Goal: Information Seeking & Learning: Understand process/instructions

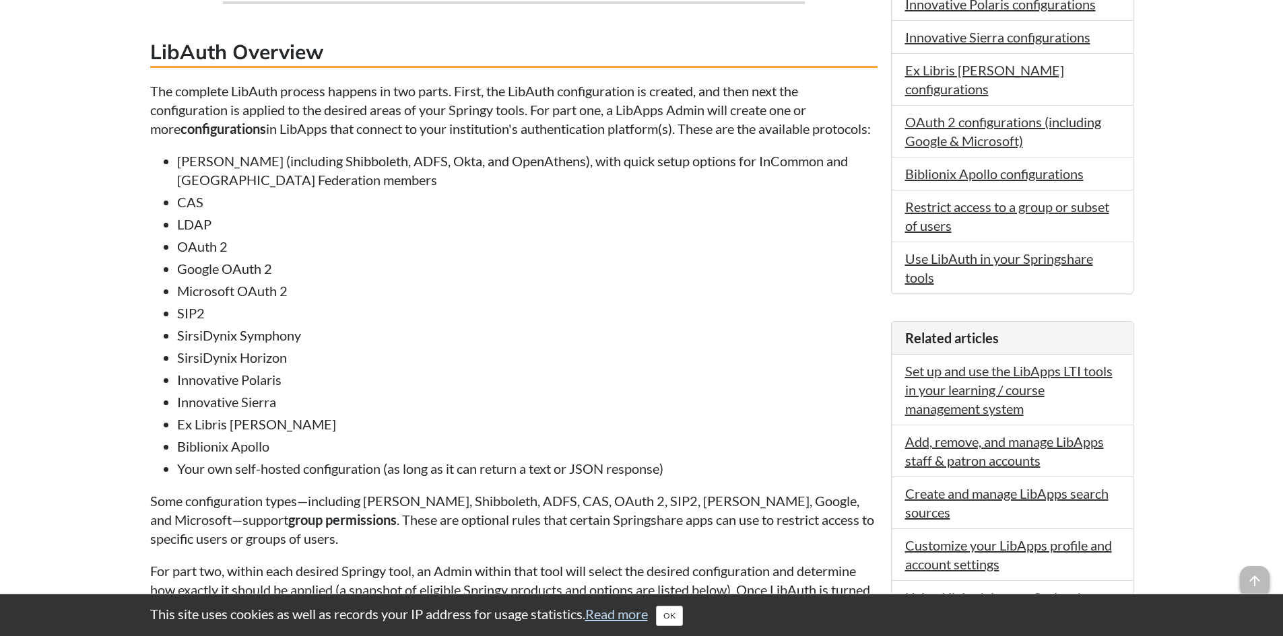
scroll to position [606, 0]
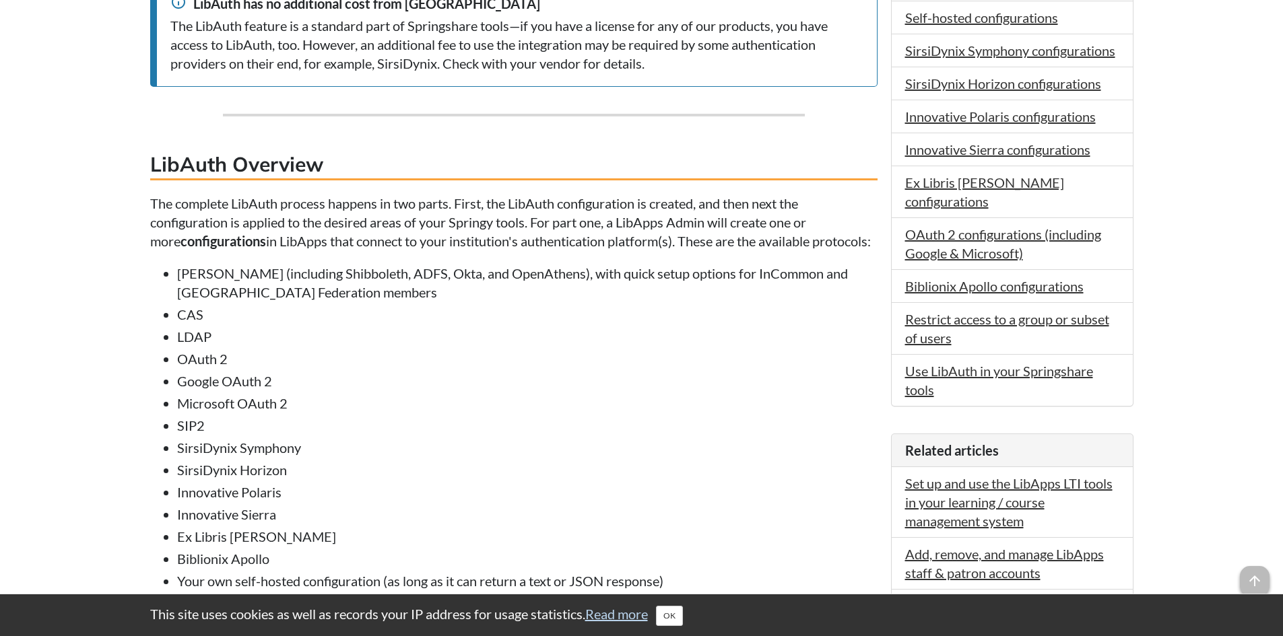
click at [551, 302] on li "[PERSON_NAME] (including Shibboleth, ADFS, Okta, and OpenAthens), with quick se…" at bounding box center [527, 283] width 700 height 38
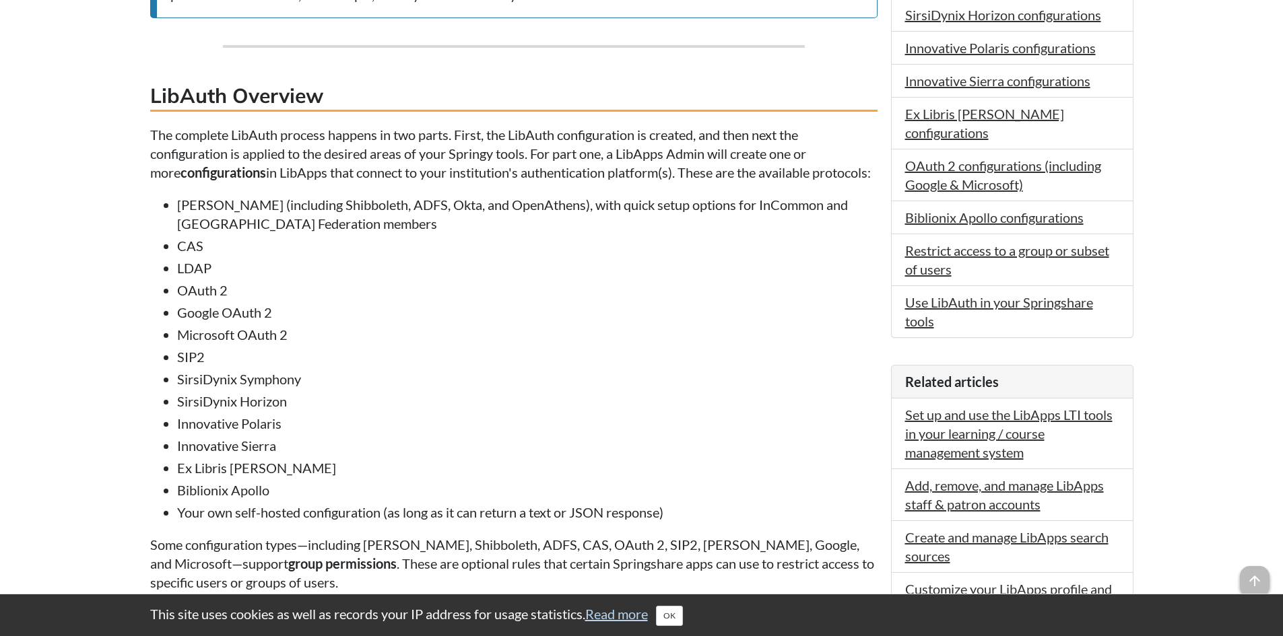
scroll to position [808, 0]
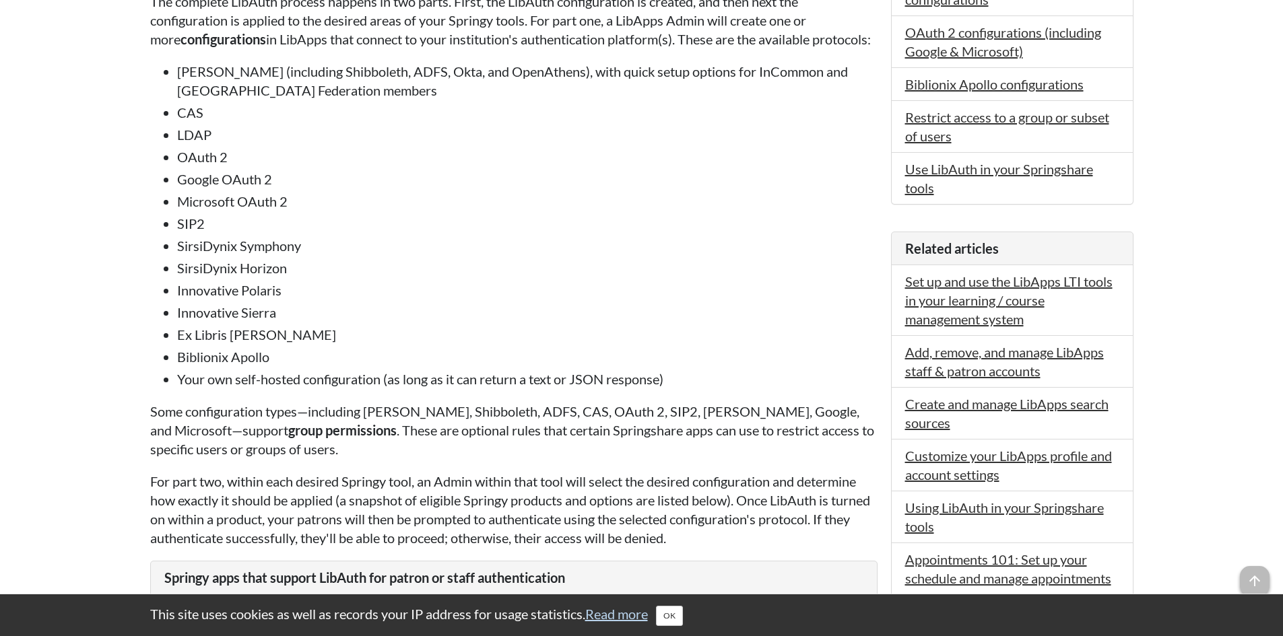
click at [643, 366] on li "Biblionix Apollo" at bounding box center [527, 356] width 700 height 19
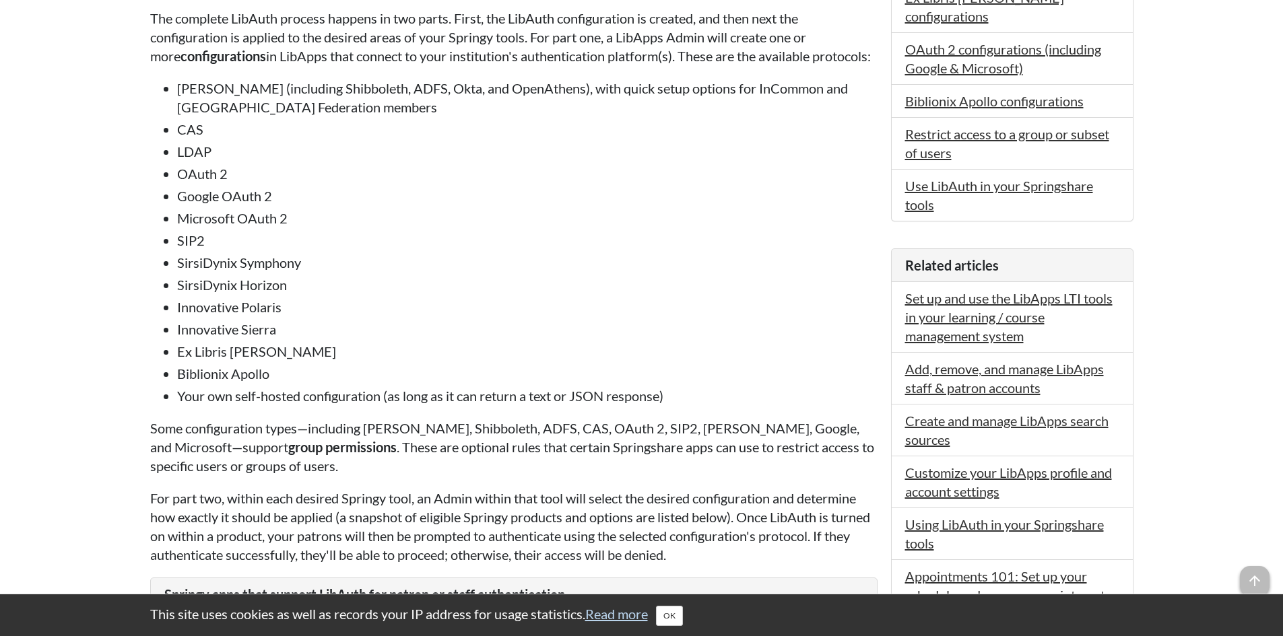
scroll to position [875, 0]
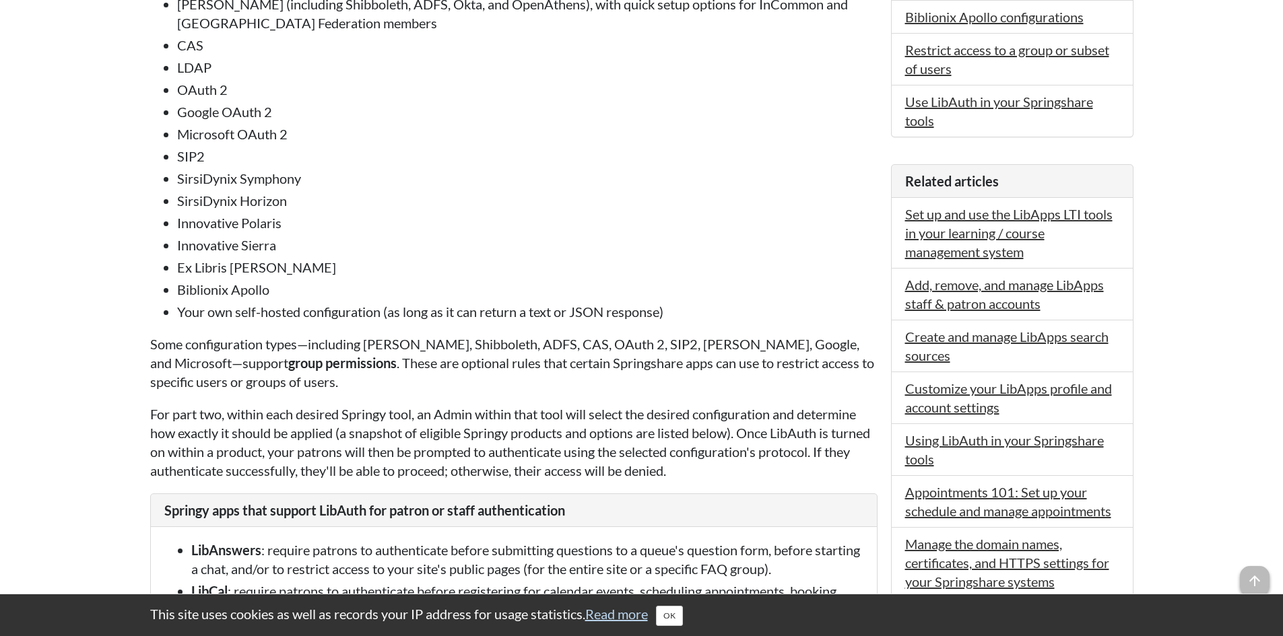
click at [696, 299] on li "Biblionix Apollo" at bounding box center [527, 289] width 700 height 19
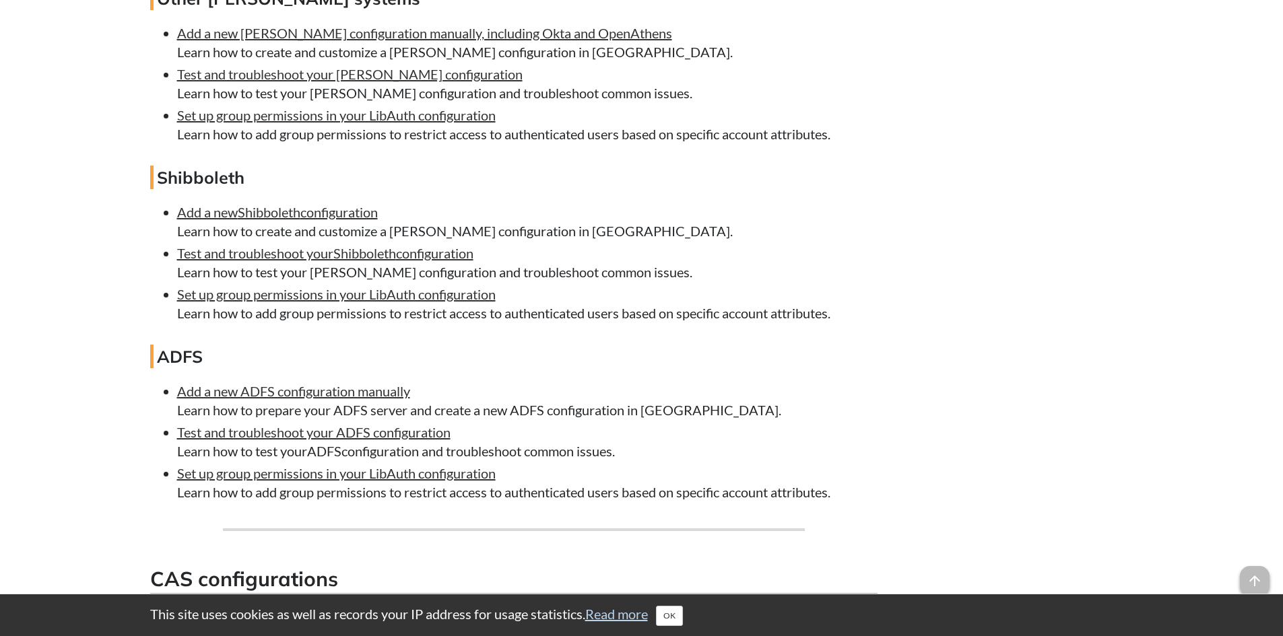
scroll to position [3164, 0]
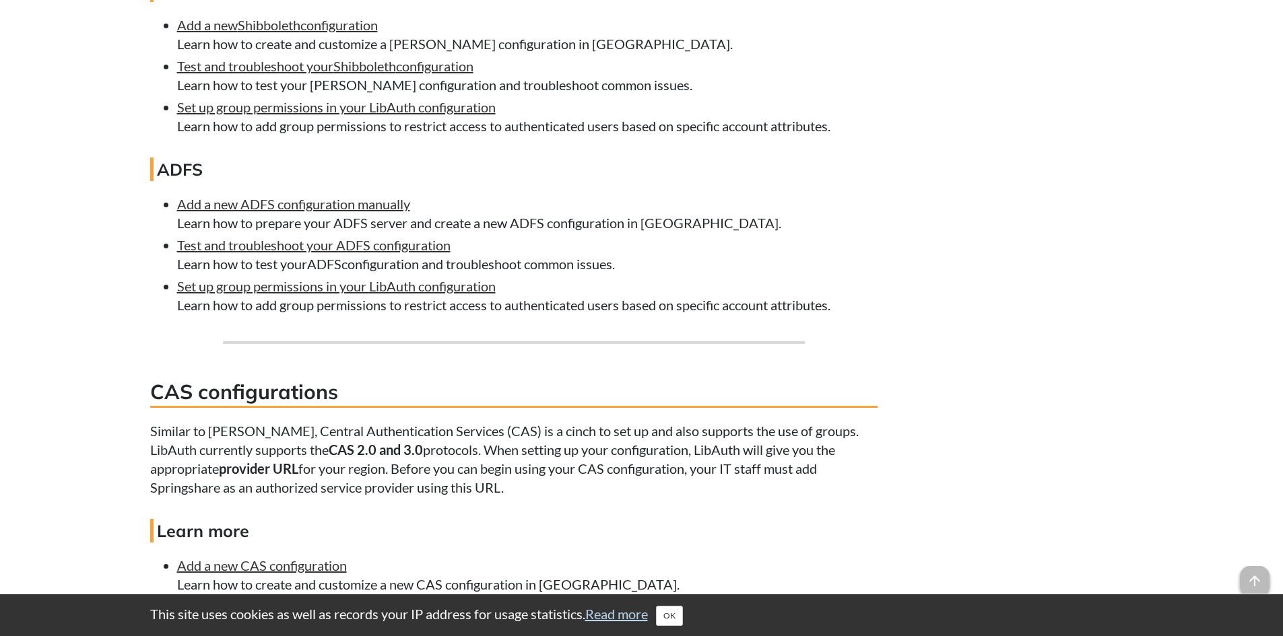
click at [318, 543] on h4 "Learn more" at bounding box center [513, 531] width 727 height 24
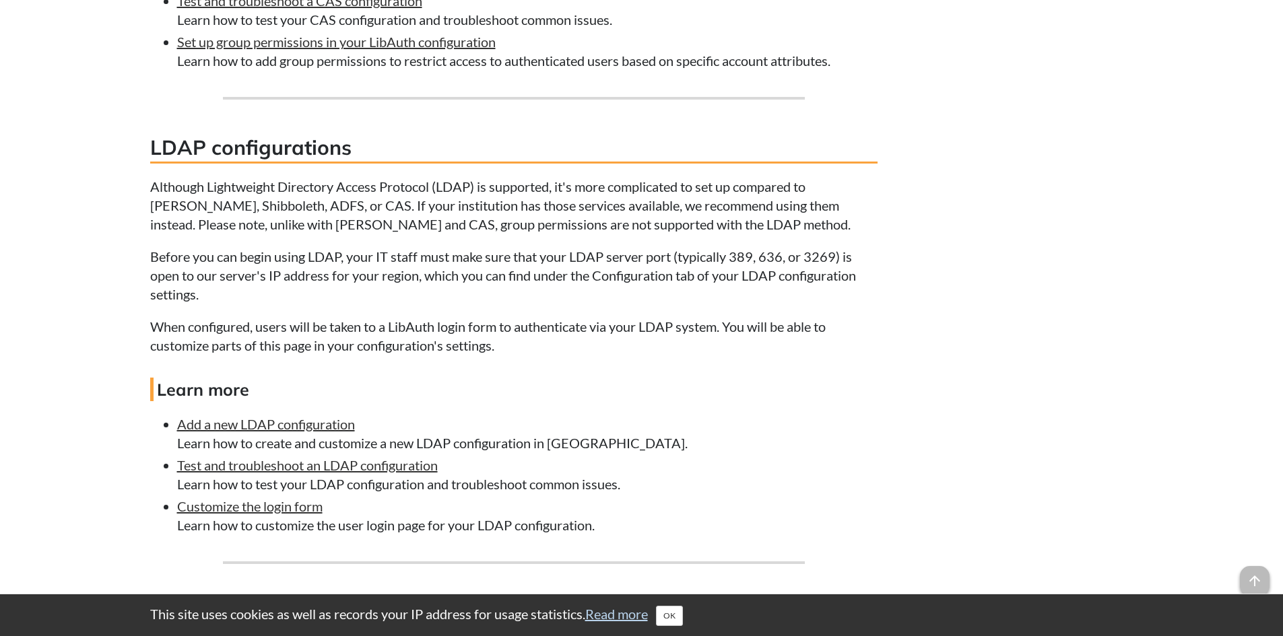
scroll to position [3703, 0]
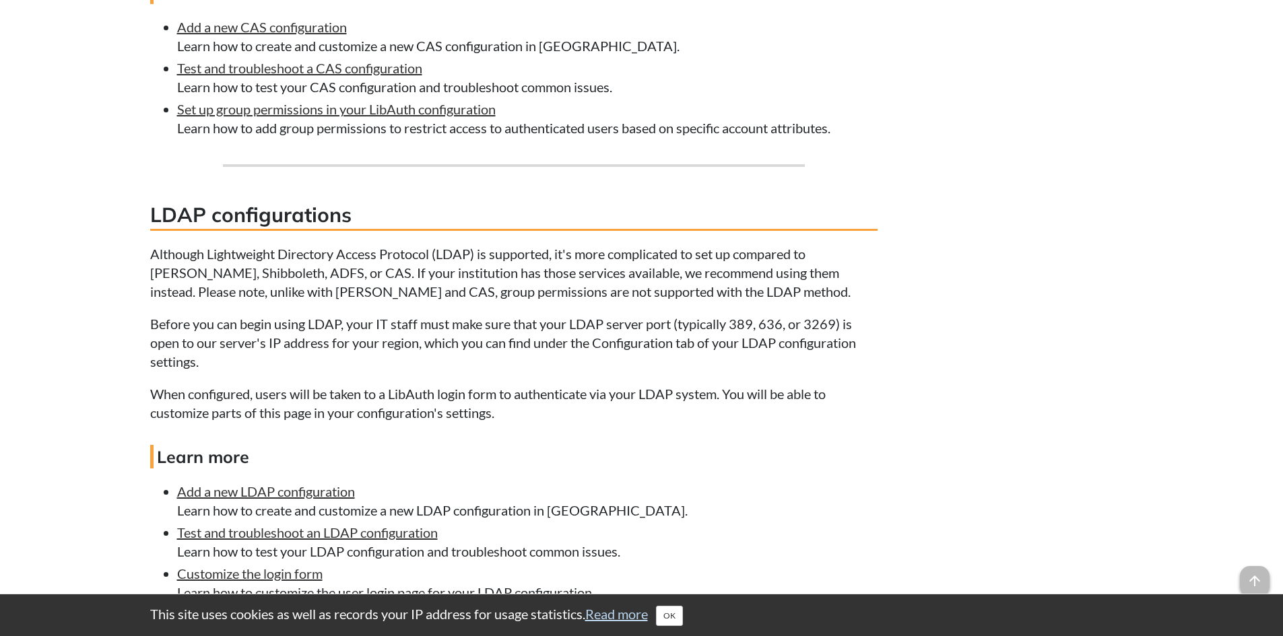
click at [324, 347] on p "Before you can begin using LDAP, your IT staff must make sure that your LDAP se…" at bounding box center [513, 342] width 727 height 57
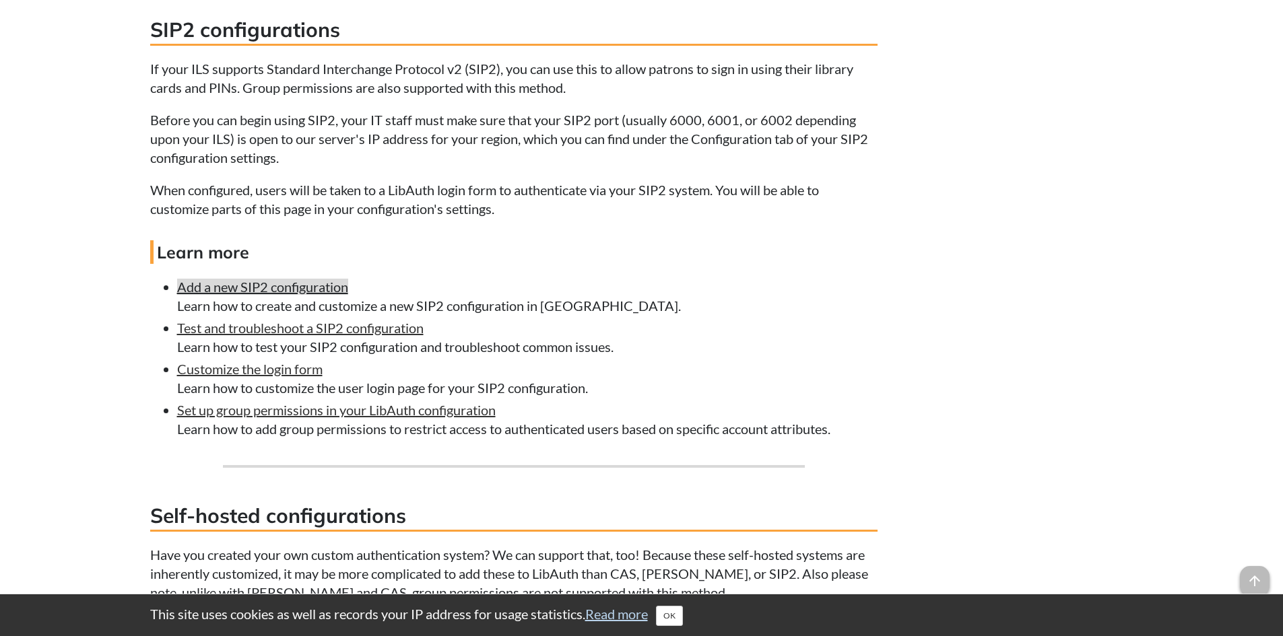
scroll to position [4376, 0]
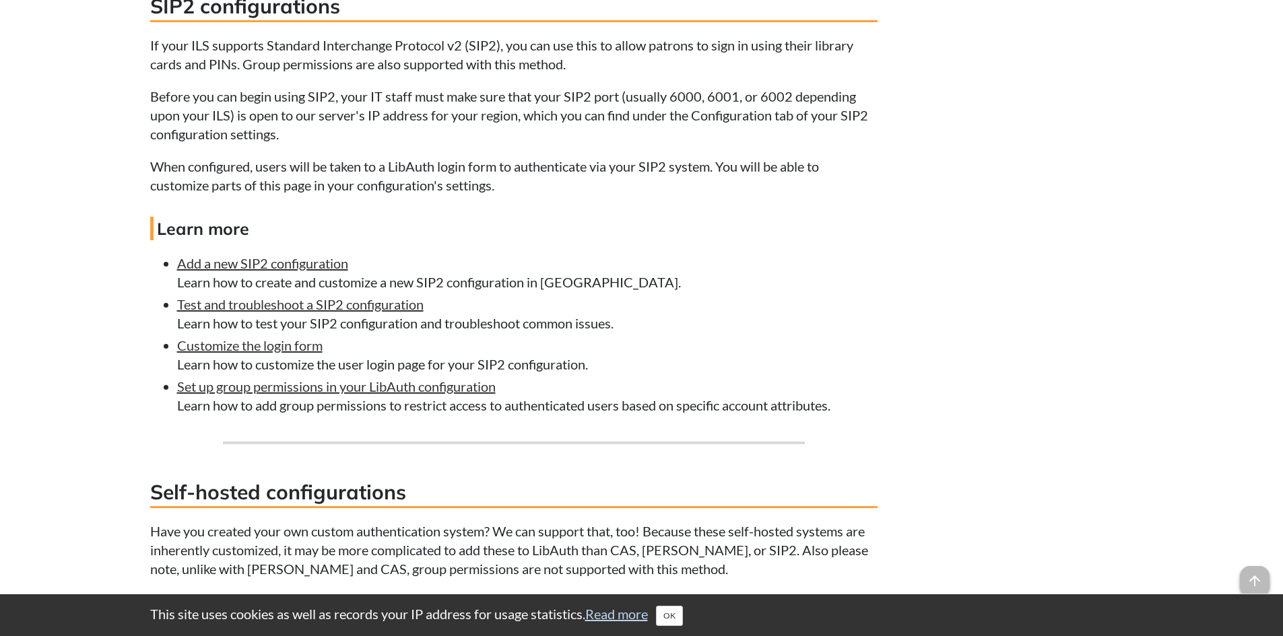
click at [710, 188] on p "When configured, users will be taken to a LibAuth login form to authenticate vi…" at bounding box center [513, 176] width 727 height 38
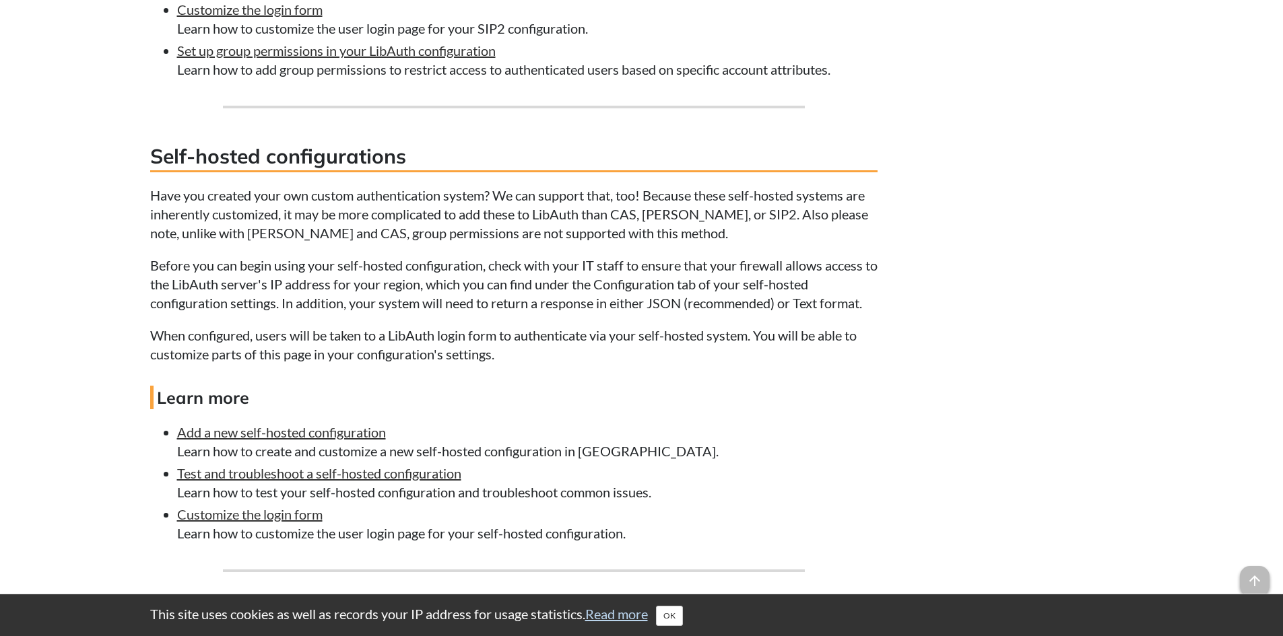
scroll to position [4848, 0]
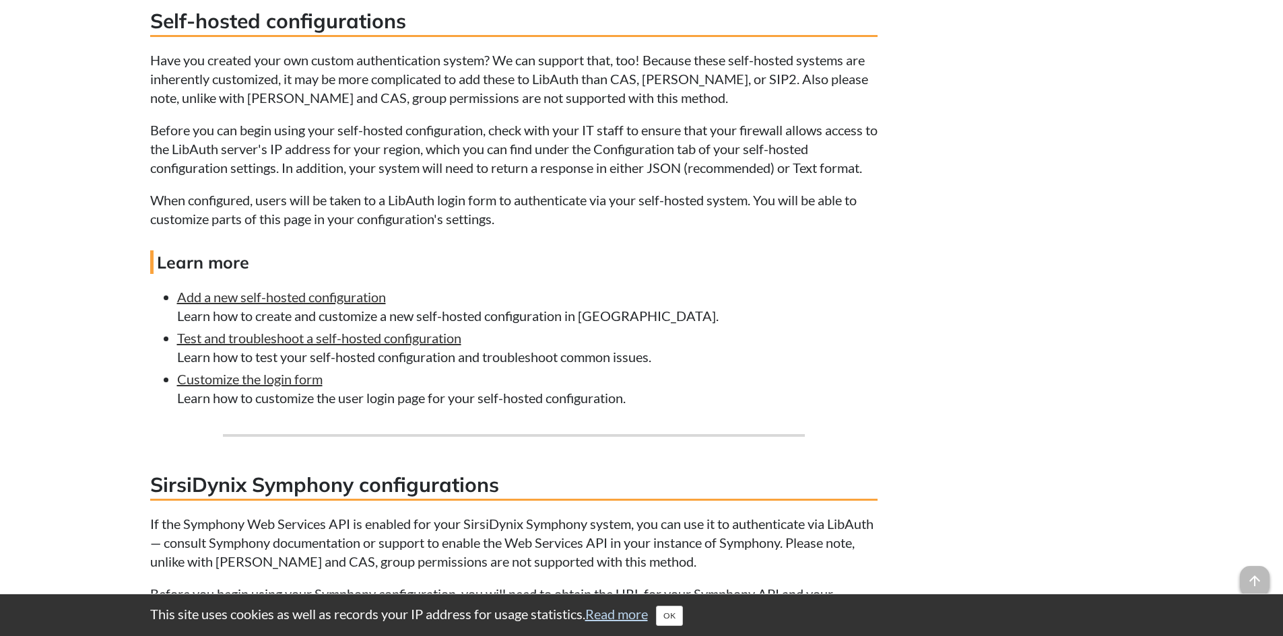
click at [492, 228] on p "When configured, users will be taken to a LibAuth login form to authenticate vi…" at bounding box center [513, 210] width 727 height 38
click at [374, 177] on p "Before you can begin using your self-hosted configuration, check with your IT s…" at bounding box center [513, 149] width 727 height 57
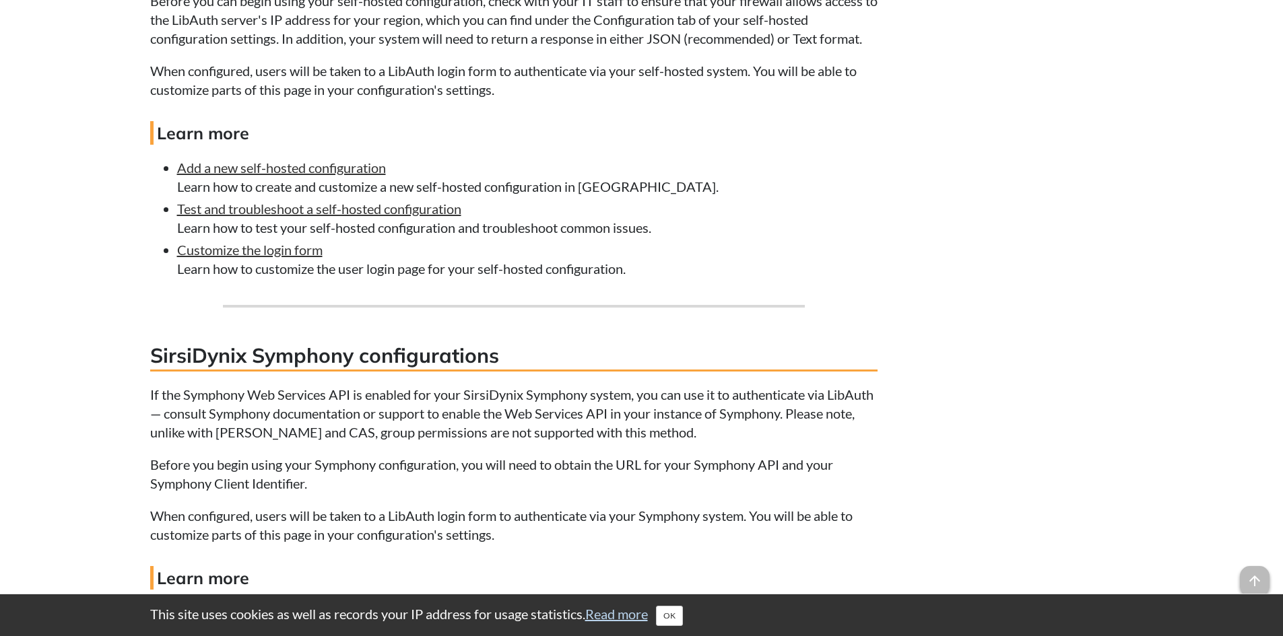
scroll to position [4982, 0]
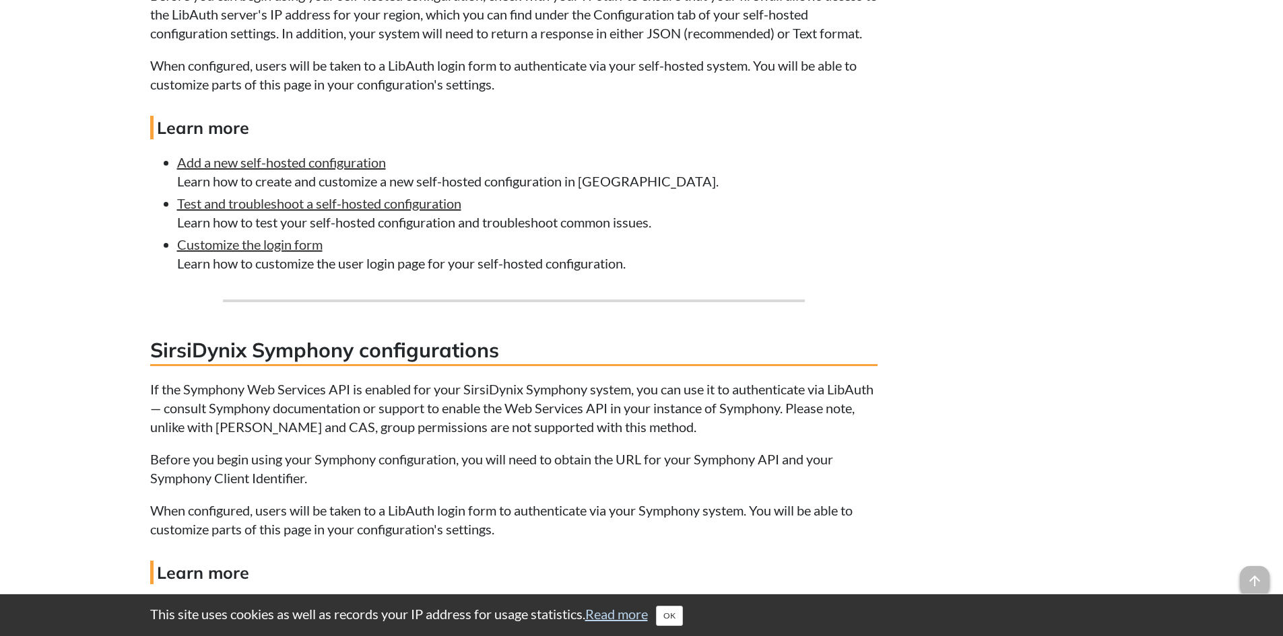
click at [171, 94] on p "When configured, users will be taken to a LibAuth login form to authenticate vi…" at bounding box center [513, 75] width 727 height 38
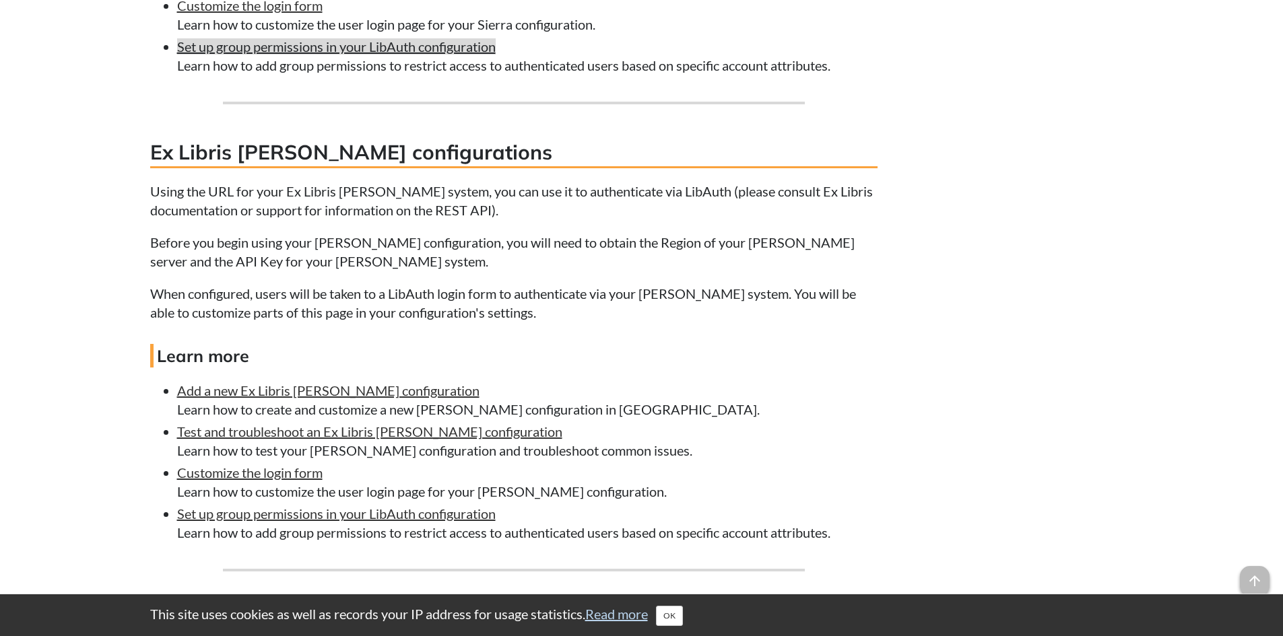
scroll to position [7137, 0]
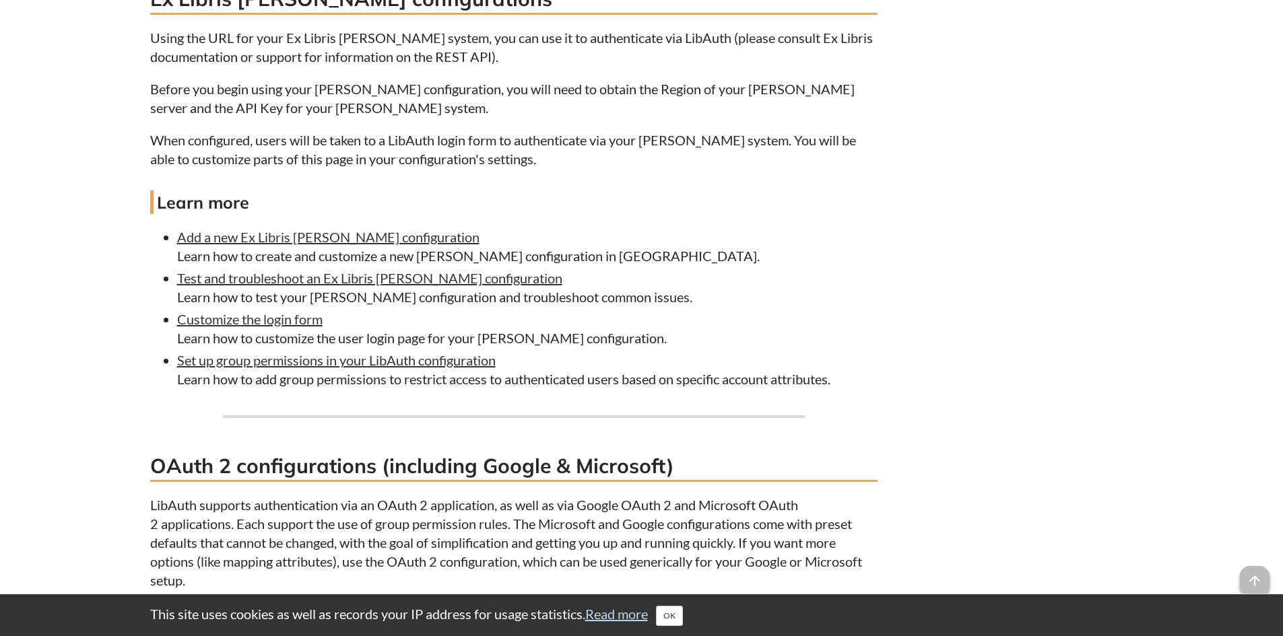
click at [550, 66] on p "Using the URL for your Ex Libris [PERSON_NAME] system, you can use it to authen…" at bounding box center [513, 47] width 727 height 38
click at [524, 66] on p "Using the URL for your Ex Libris [PERSON_NAME] system, you can use it to authen…" at bounding box center [513, 47] width 727 height 38
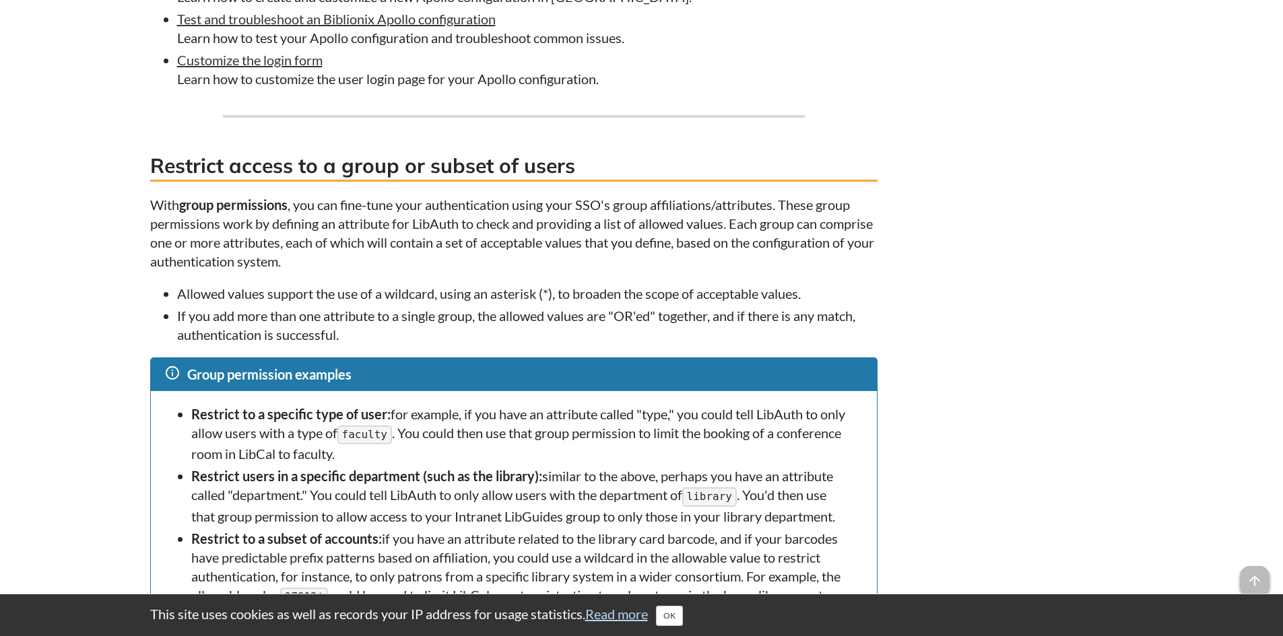
scroll to position [8416, 0]
